Goal: Find specific page/section: Find specific page/section

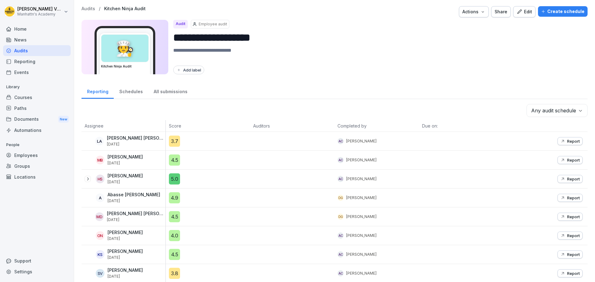
scroll to position [24, 0]
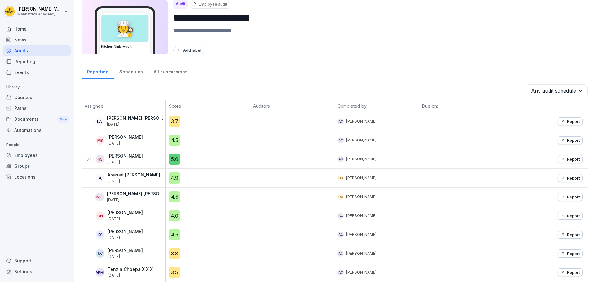
click at [124, 67] on div "Schedules" at bounding box center [131, 71] width 34 height 16
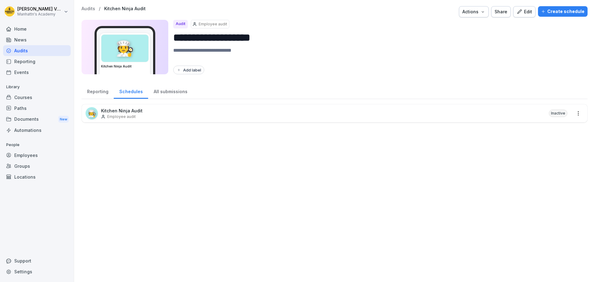
click at [143, 108] on div "🧑‍🍳 Kitchen Ninja Audit Employee audit Inactive" at bounding box center [335, 113] width 506 height 18
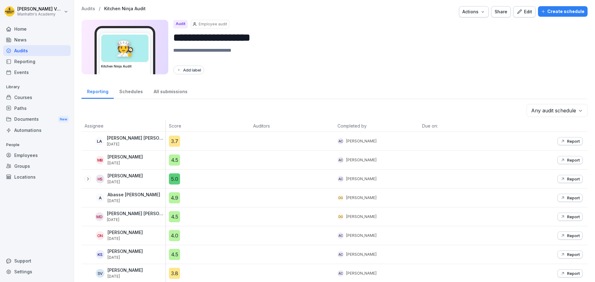
click at [123, 92] on div "Schedules" at bounding box center [131, 91] width 34 height 16
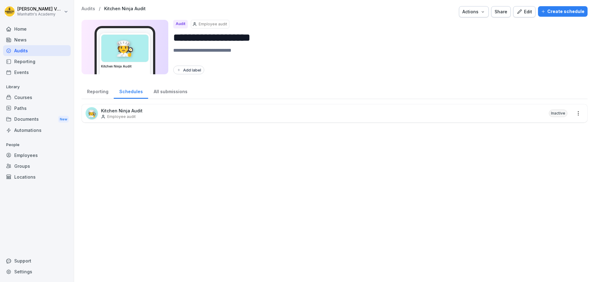
click at [245, 111] on div "🧑‍🍳 Kitchen Ninja Audit Employee audit Inactive" at bounding box center [335, 113] width 506 height 18
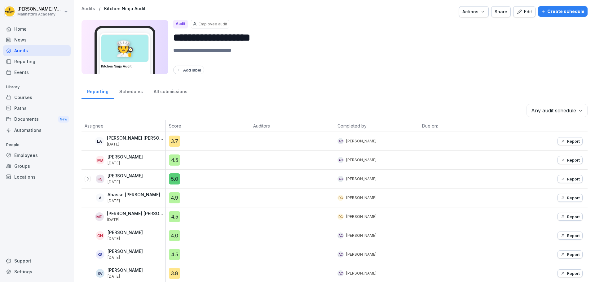
click at [165, 94] on div "All submissions" at bounding box center [170, 91] width 45 height 16
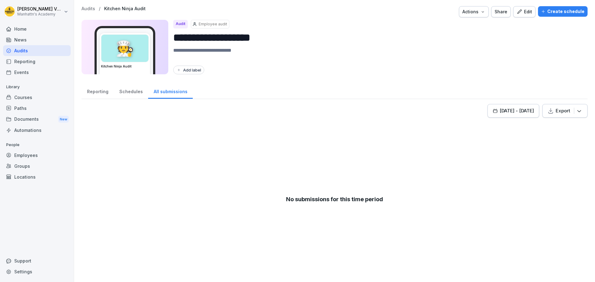
click at [88, 91] on div "Reporting" at bounding box center [98, 91] width 32 height 16
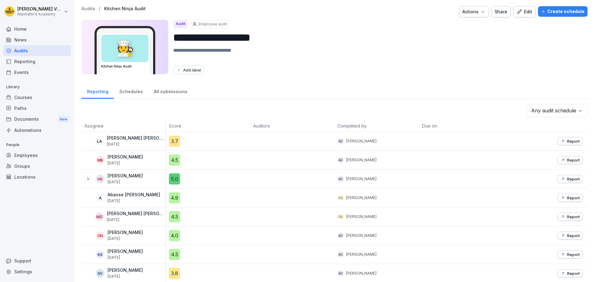
scroll to position [24, 0]
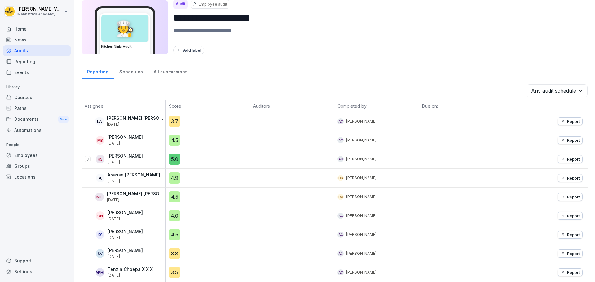
click at [24, 51] on div "Audits" at bounding box center [37, 50] width 68 height 11
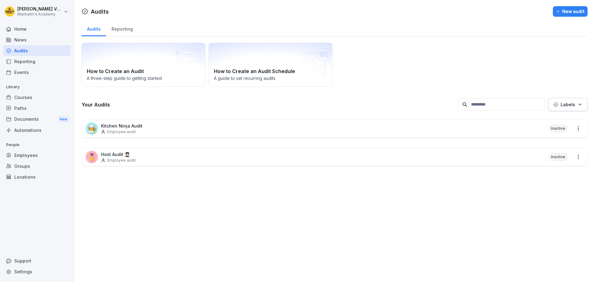
click at [108, 157] on p "Host Audit 🧑🏻‍🎓" at bounding box center [118, 154] width 35 height 7
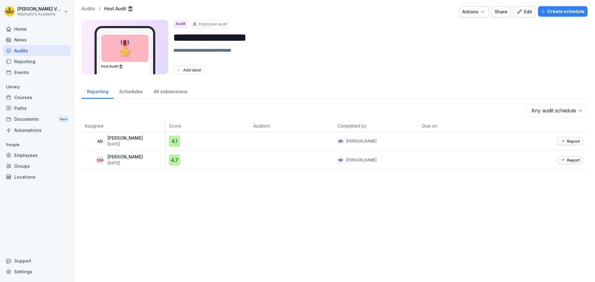
click at [172, 91] on div "All submissions" at bounding box center [170, 91] width 45 height 16
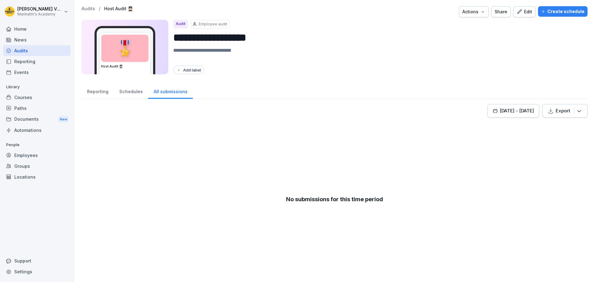
click at [92, 94] on div "Reporting" at bounding box center [98, 91] width 32 height 16
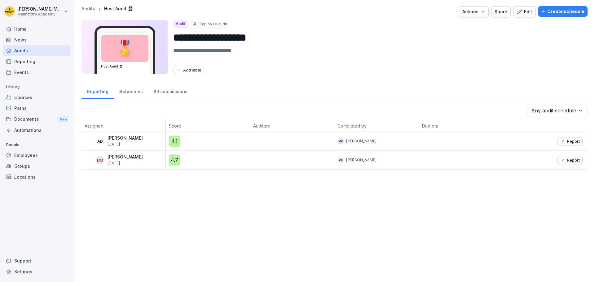
click at [535, 106] on body "**********" at bounding box center [297, 141] width 595 height 282
